Goal: Task Accomplishment & Management: Complete application form

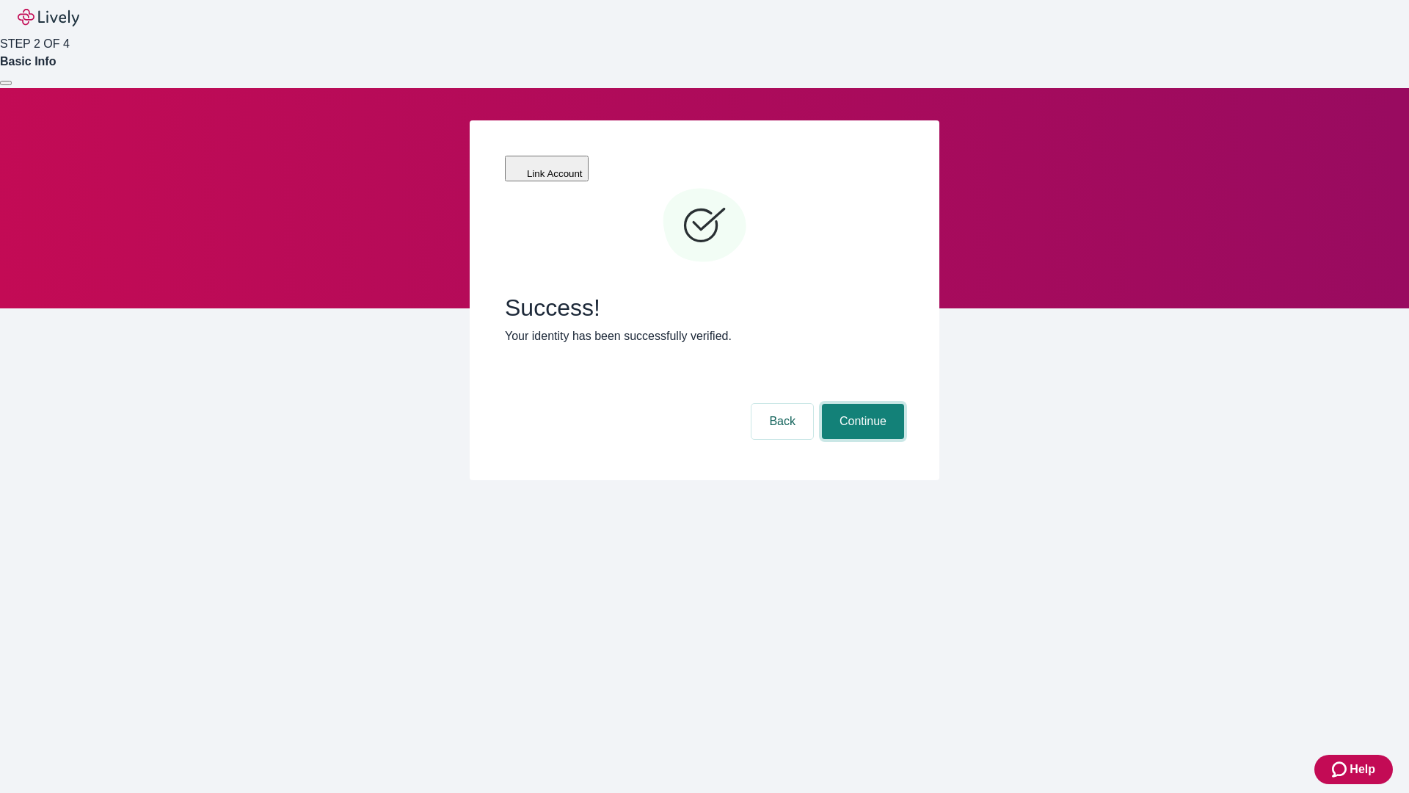
click at [861, 404] on button "Continue" at bounding box center [863, 421] width 82 height 35
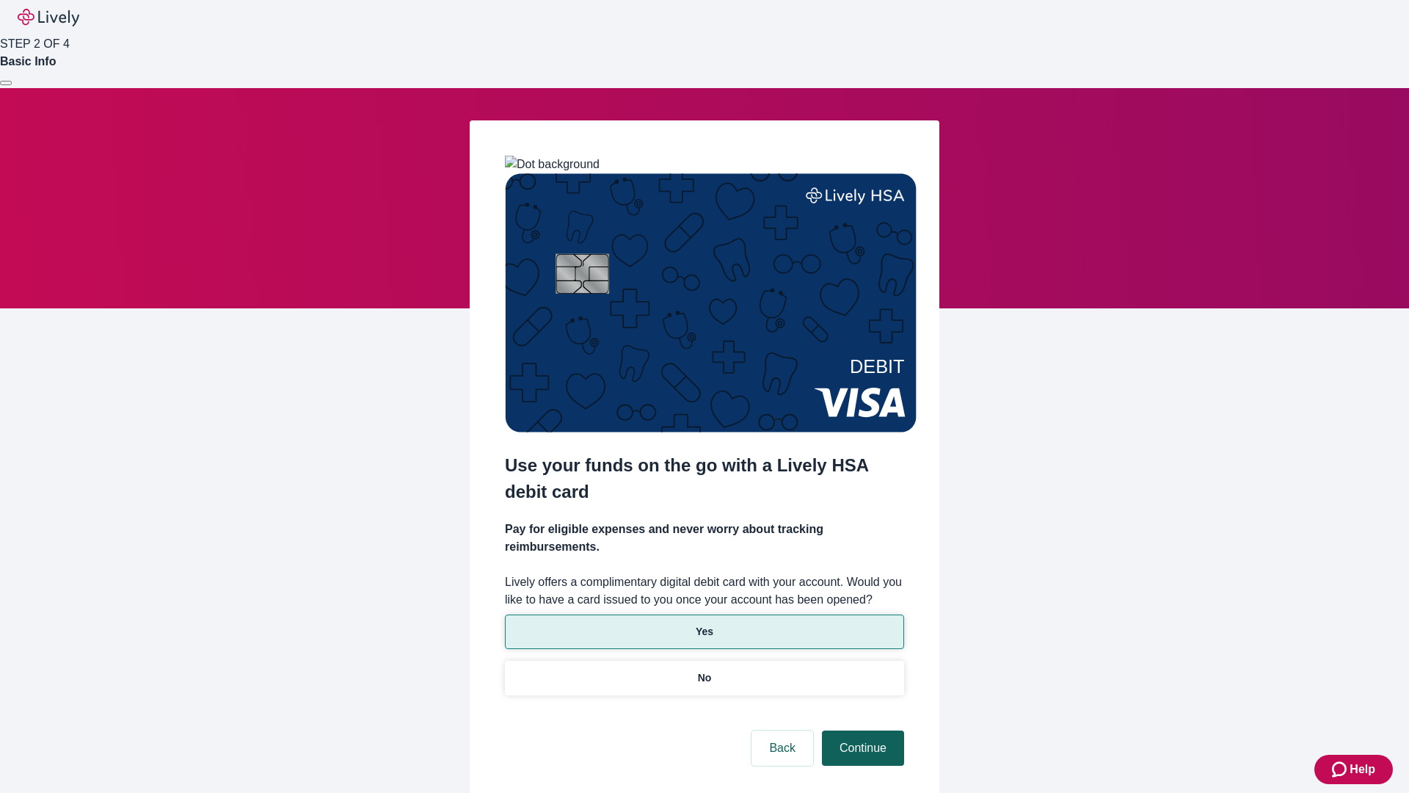
click at [704, 624] on p "Yes" at bounding box center [705, 631] width 18 height 15
click at [861, 730] on button "Continue" at bounding box center [863, 747] width 82 height 35
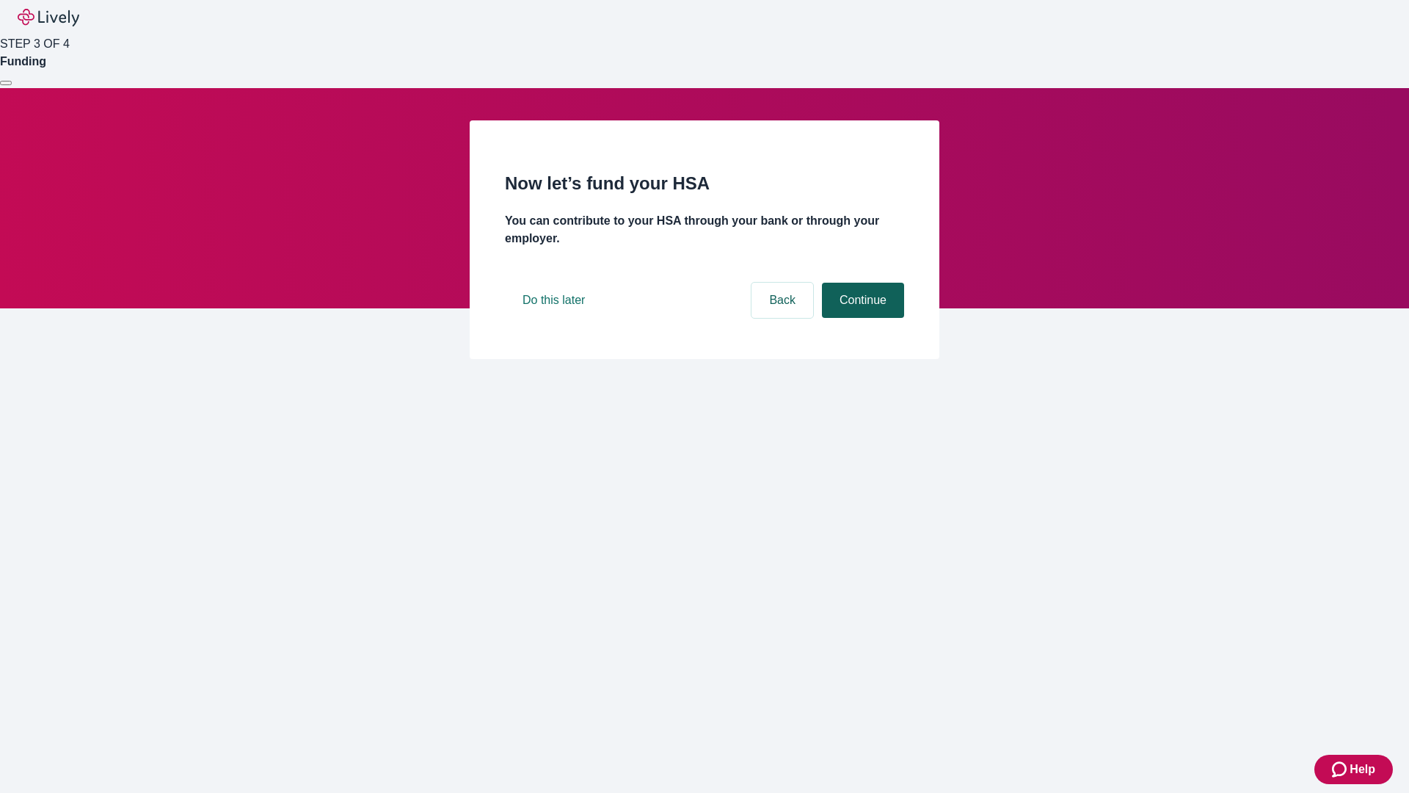
click at [861, 318] on button "Continue" at bounding box center [863, 300] width 82 height 35
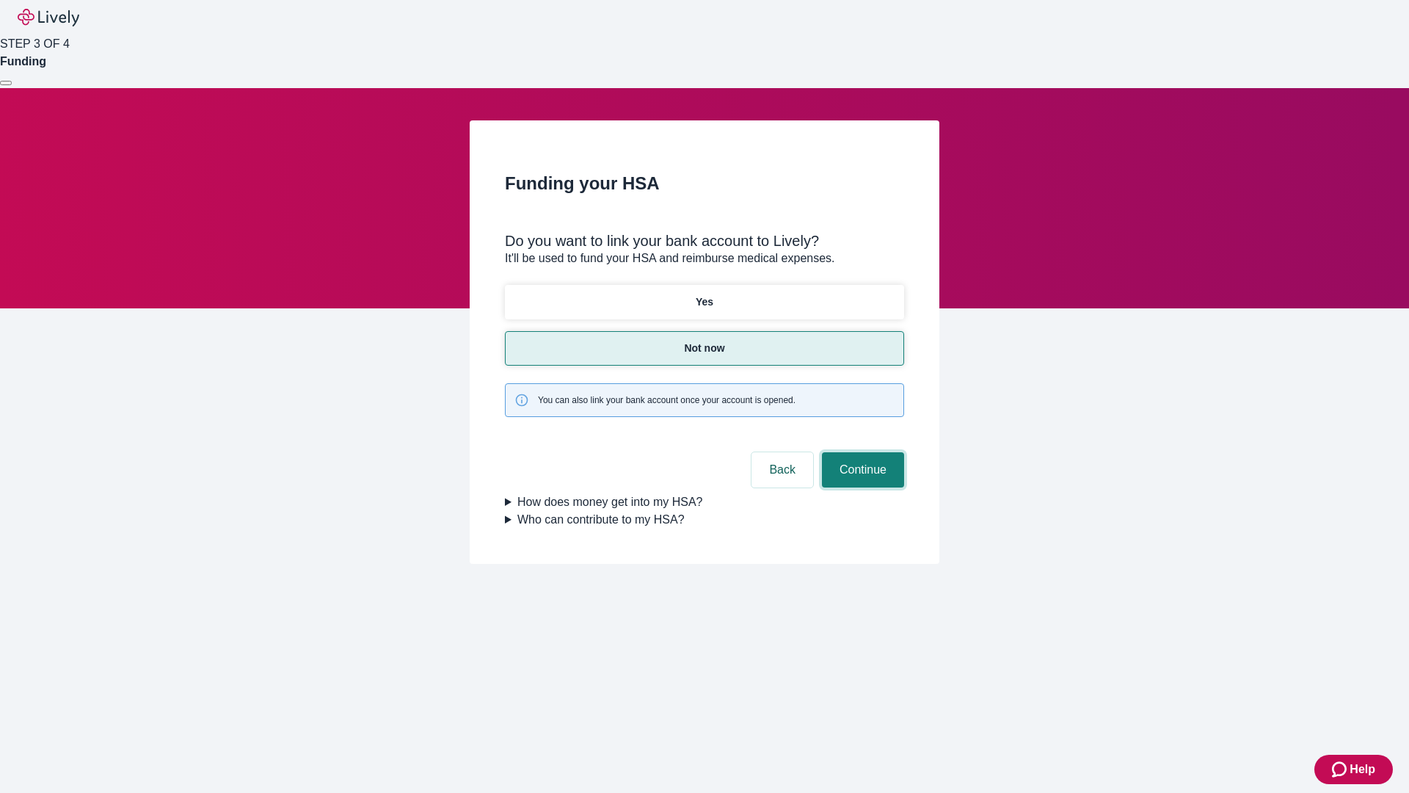
click at [861, 452] on button "Continue" at bounding box center [863, 469] width 82 height 35
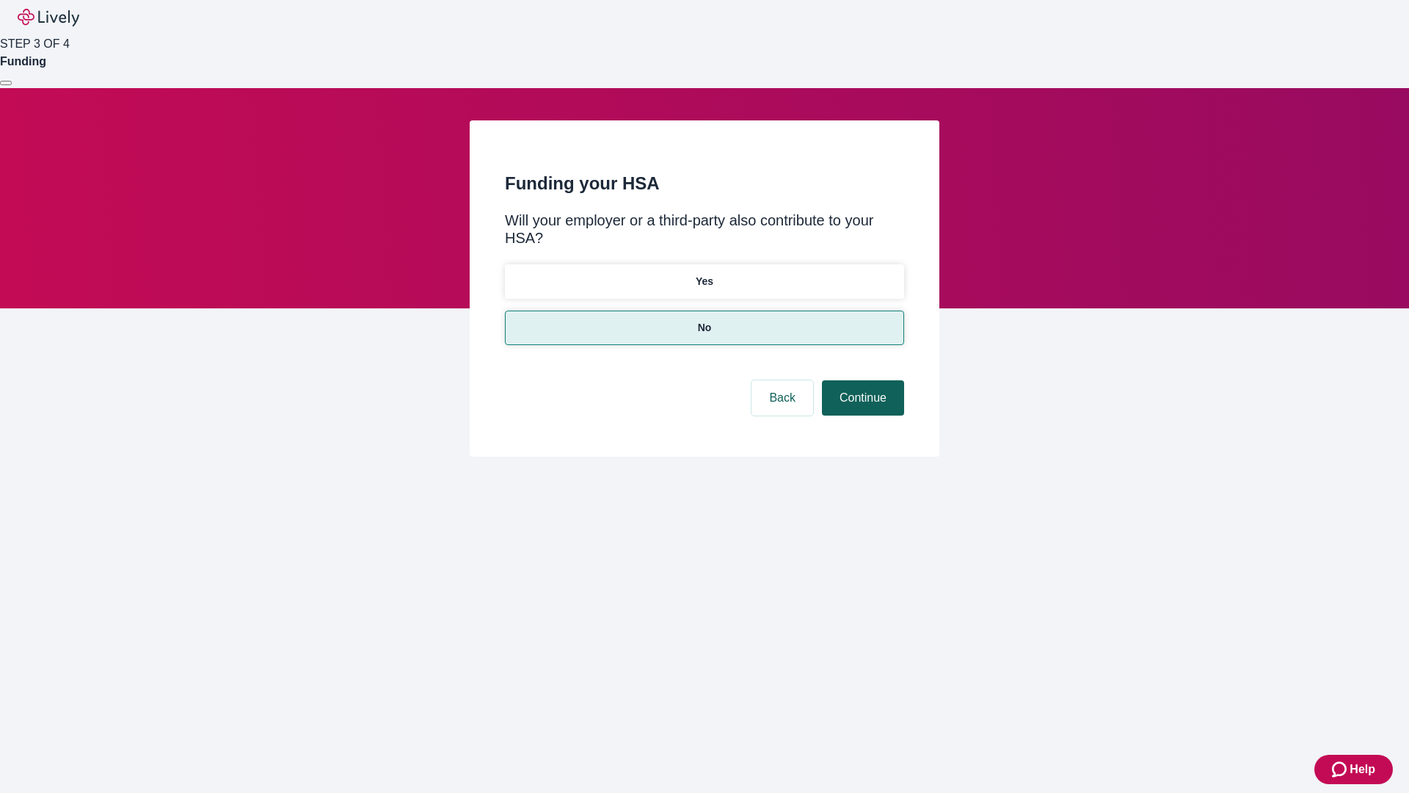
click at [861, 380] on button "Continue" at bounding box center [863, 397] width 82 height 35
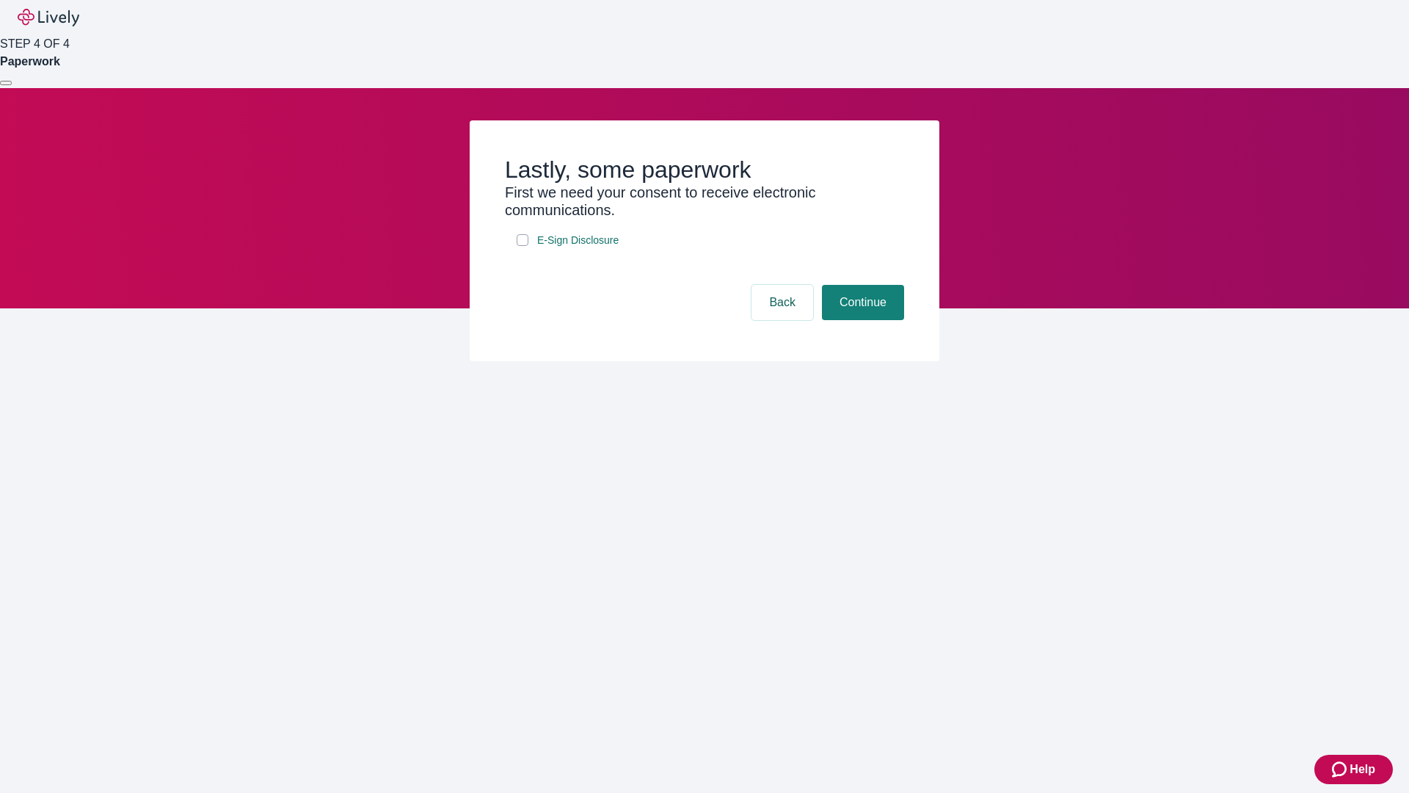
click at [523, 246] on input "E-Sign Disclosure" at bounding box center [523, 240] width 12 height 12
checkbox input "true"
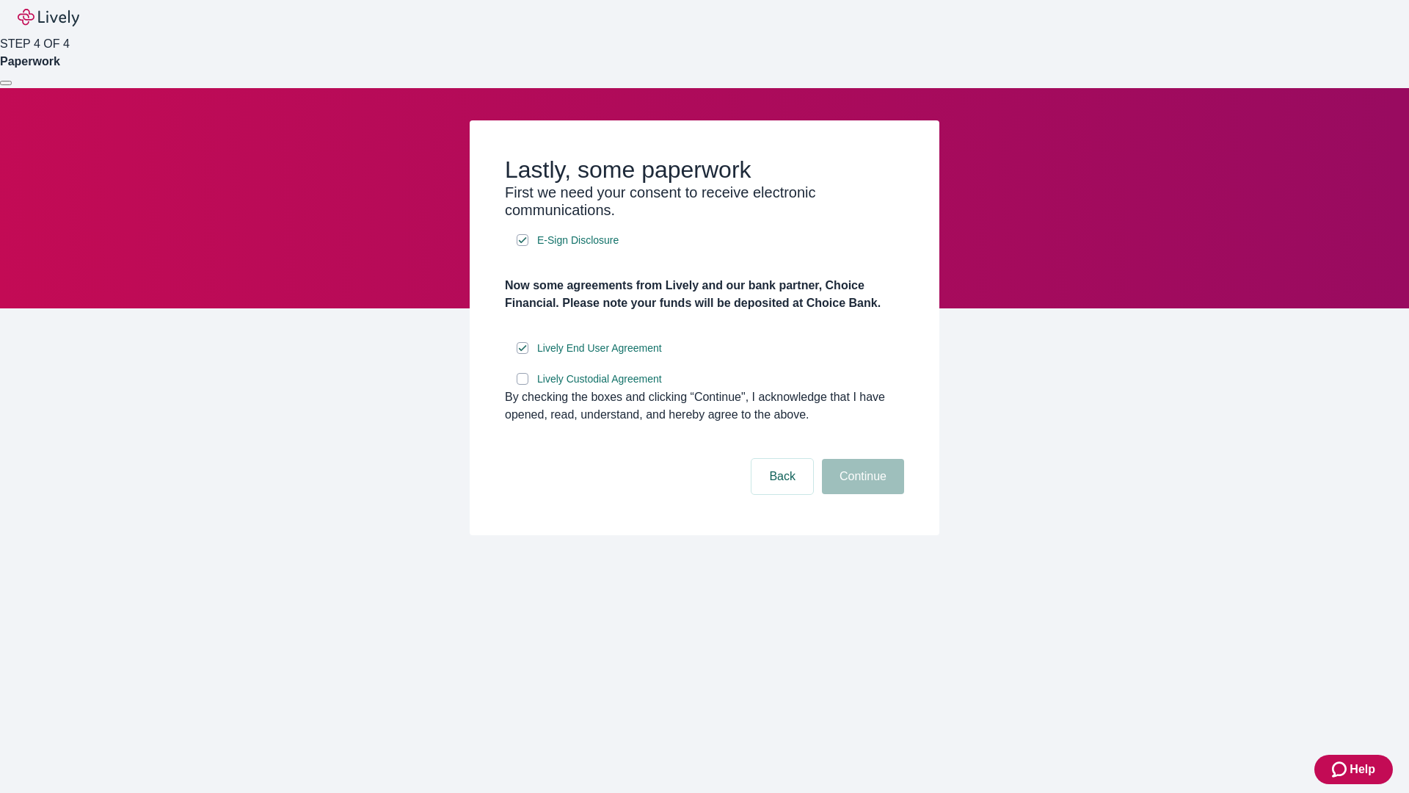
click at [523, 385] on input "Lively Custodial Agreement" at bounding box center [523, 379] width 12 height 12
checkbox input "true"
click at [861, 494] on button "Continue" at bounding box center [863, 476] width 82 height 35
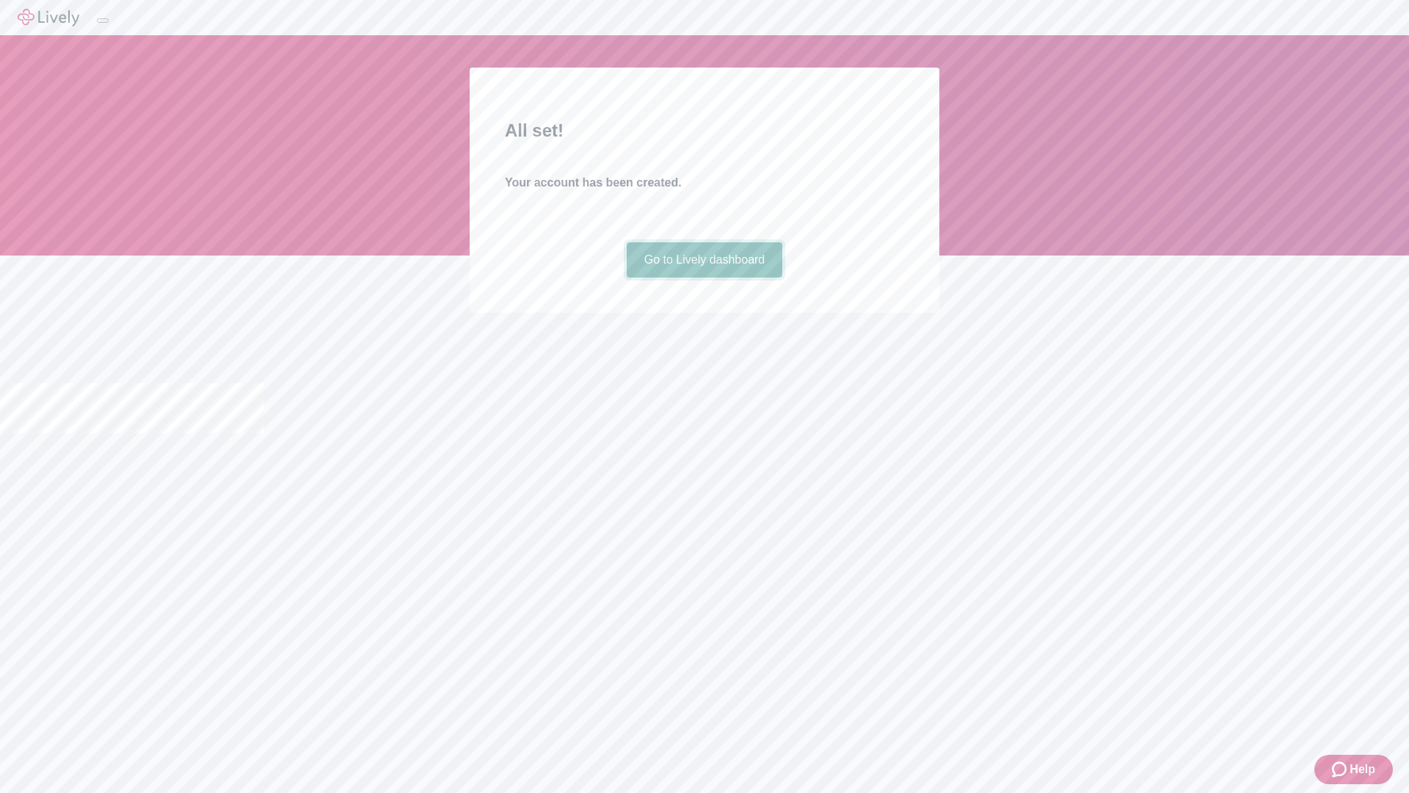
click at [704, 277] on link "Go to Lively dashboard" at bounding box center [705, 259] width 156 height 35
